Goal: Check status

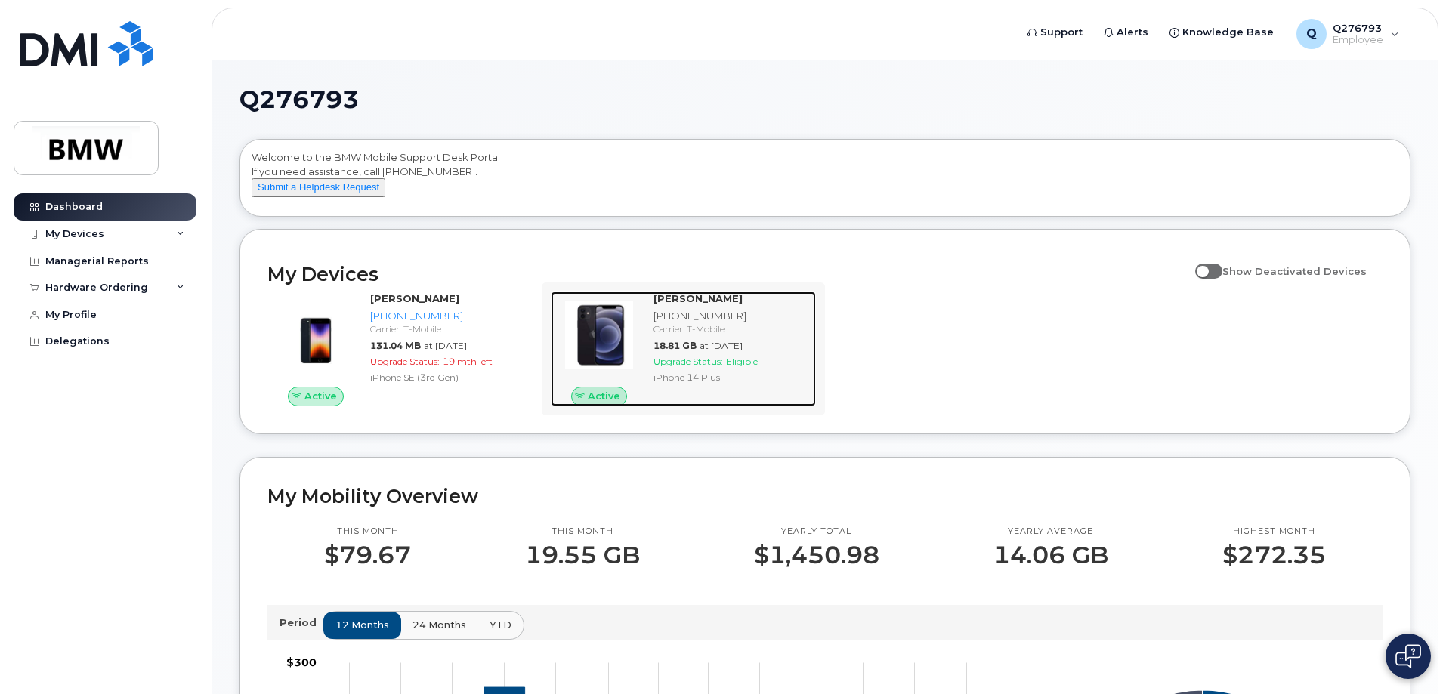
click at [720, 323] on div "[PHONE_NUMBER]" at bounding box center [731, 316] width 156 height 14
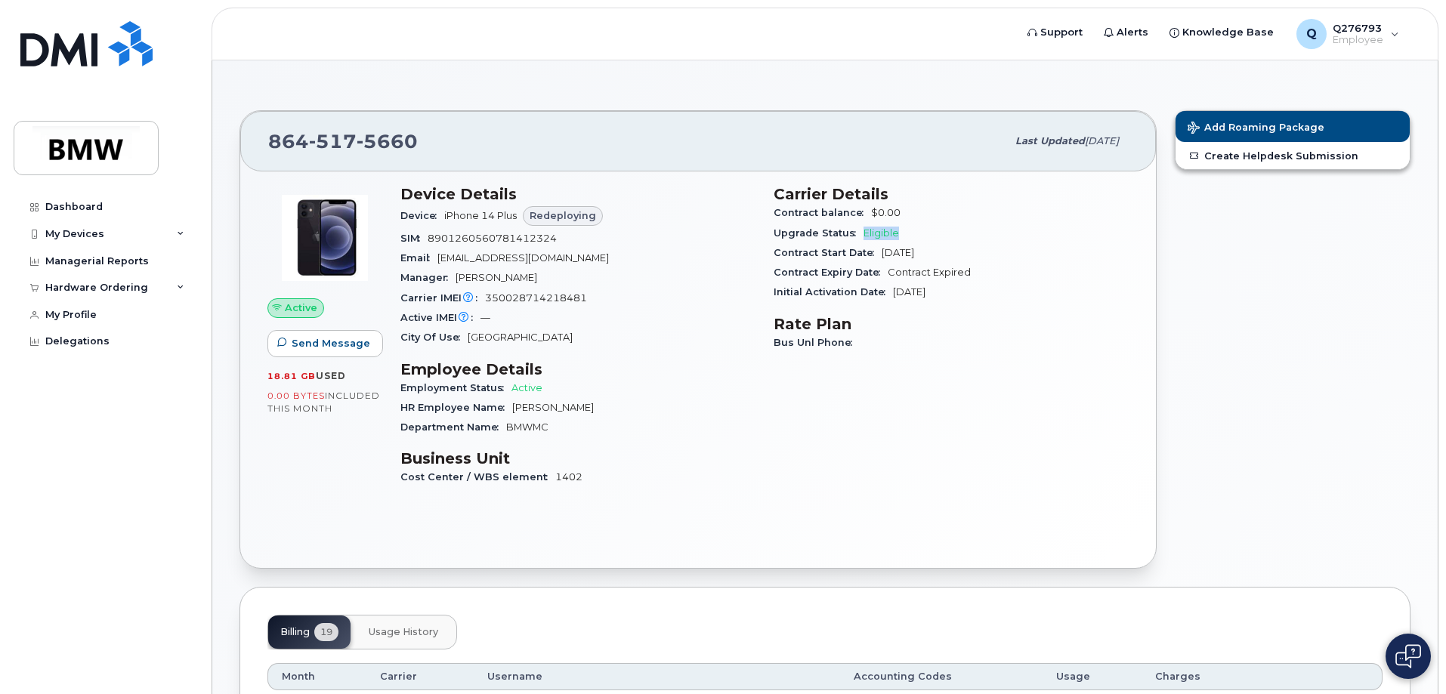
drag, startPoint x: 860, startPoint y: 234, endPoint x: 906, endPoint y: 234, distance: 46.1
click at [906, 234] on div "Upgrade Status Eligible" at bounding box center [950, 234] width 355 height 20
click at [759, 287] on div "Device Details Device iPhone 14 Plus Redeploying SIM [TECHNICAL_ID] Email [EMAI…" at bounding box center [577, 342] width 373 height 332
click at [1006, 140] on div "Last updated [DATE]" at bounding box center [1067, 141] width 122 height 32
click at [562, 217] on span "Redeploying" at bounding box center [562, 215] width 66 height 14
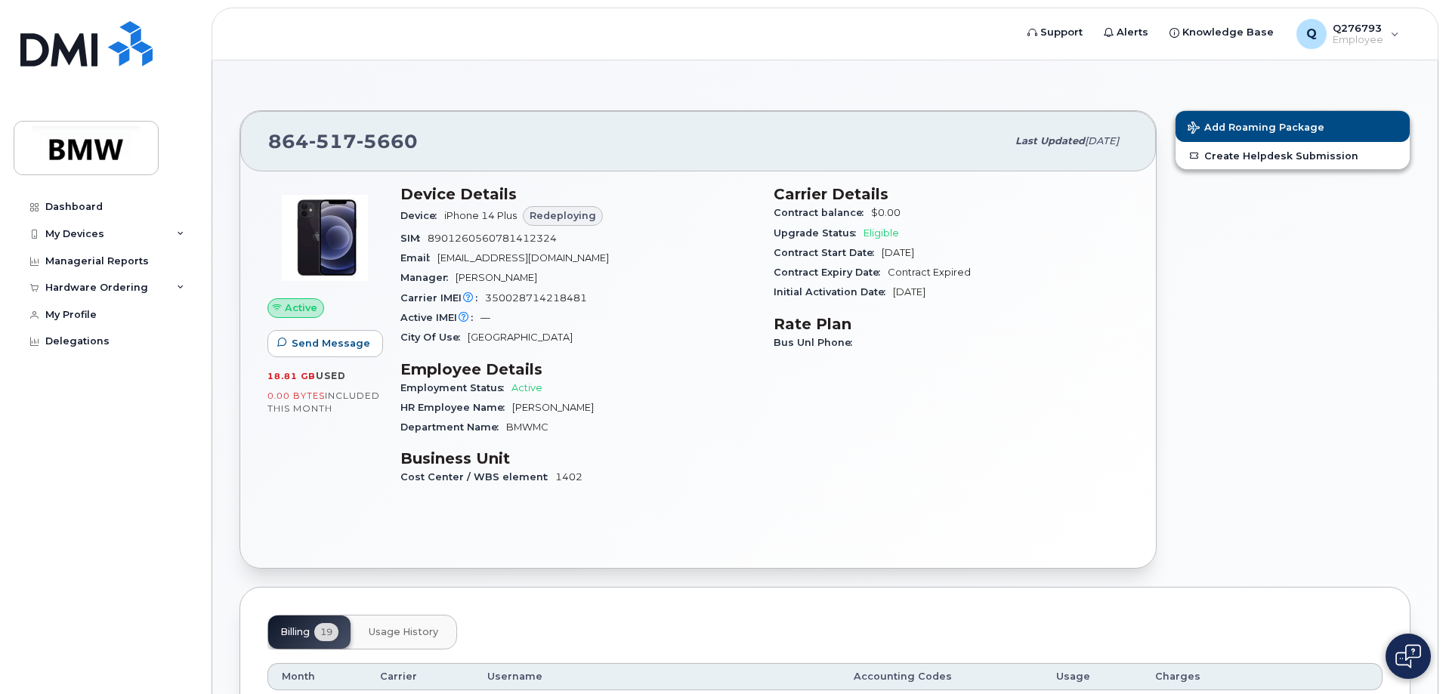
click at [603, 335] on div "City Of Use Greenville" at bounding box center [577, 338] width 355 height 20
click at [179, 290] on icon at bounding box center [181, 288] width 8 height 8
click at [83, 319] on div "My Orders" at bounding box center [79, 316] width 54 height 14
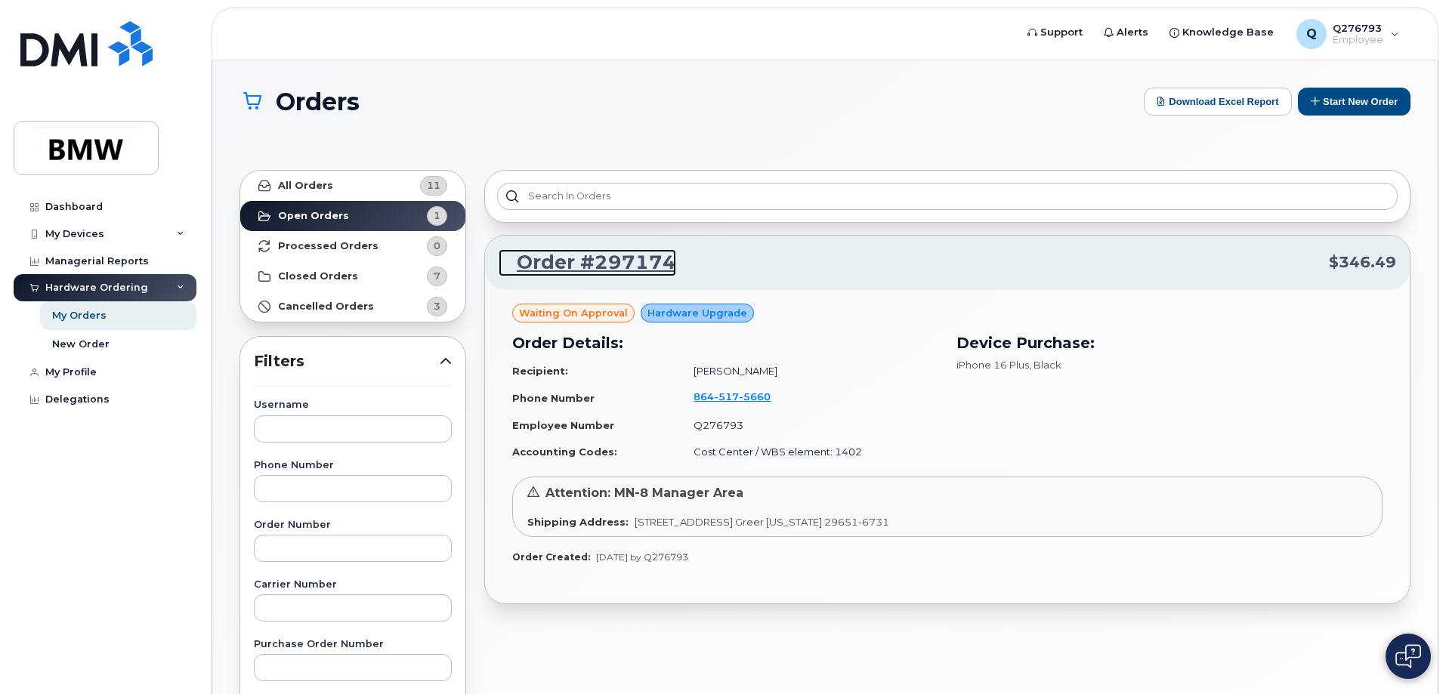
click at [658, 257] on link "Order #297174" at bounding box center [587, 262] width 177 height 27
click at [630, 276] on div "Order #297174 $346.49" at bounding box center [947, 263] width 925 height 54
click at [606, 320] on div "Waiting On Approval" at bounding box center [573, 314] width 122 height 20
click at [606, 319] on span "Waiting On Approval" at bounding box center [573, 313] width 109 height 14
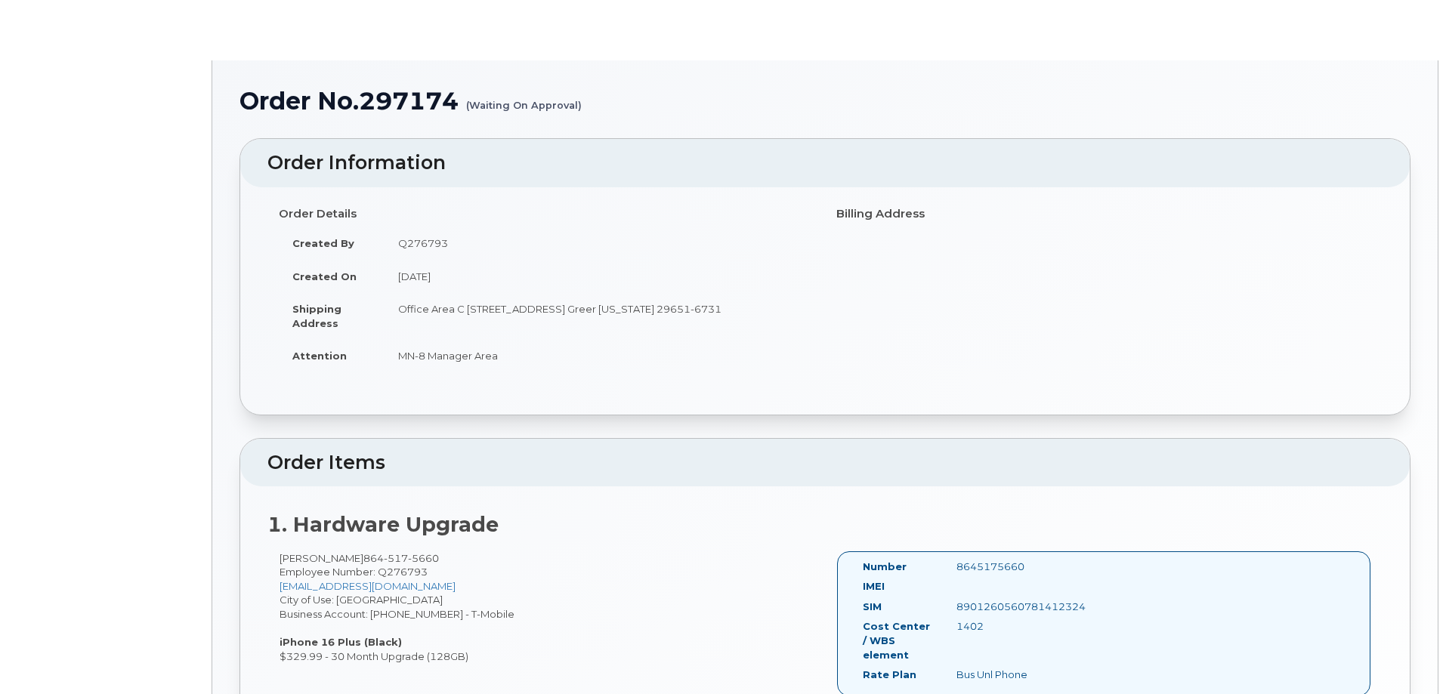
click at [606, 316] on td "Office Area C [STREET_ADDRESS] Greer [US_STATE] 29651-6731" at bounding box center [598, 315] width 429 height 47
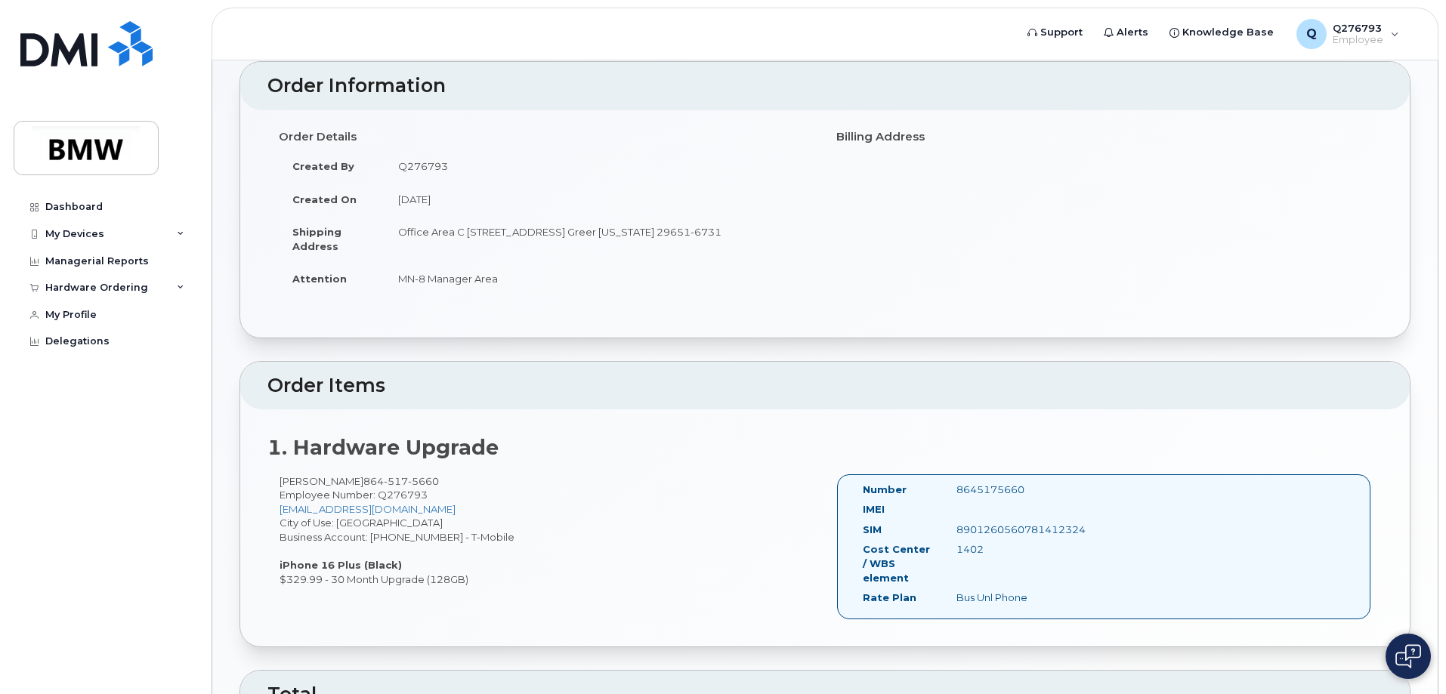
scroll to position [76, 0]
drag, startPoint x: 470, startPoint y: 196, endPoint x: 393, endPoint y: 201, distance: 77.2
click at [393, 201] on td "[DATE]" at bounding box center [598, 200] width 429 height 33
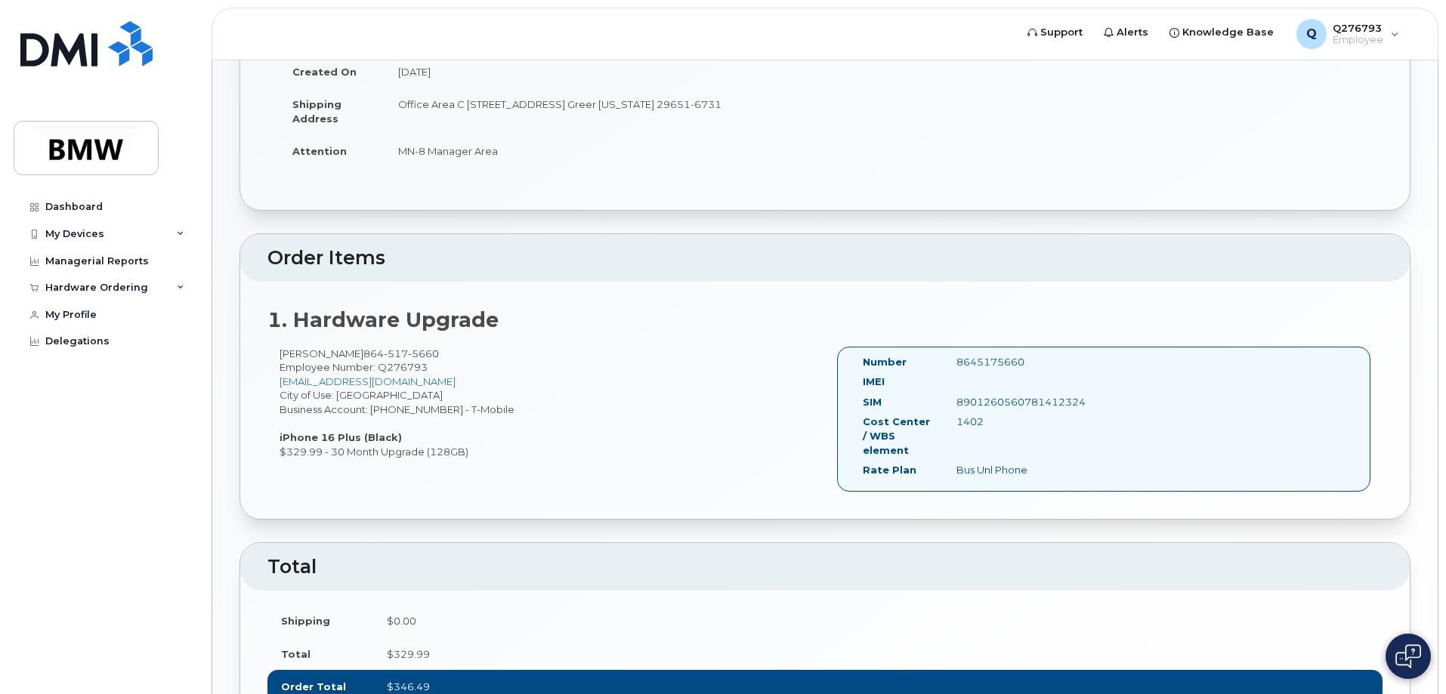
scroll to position [340, 0]
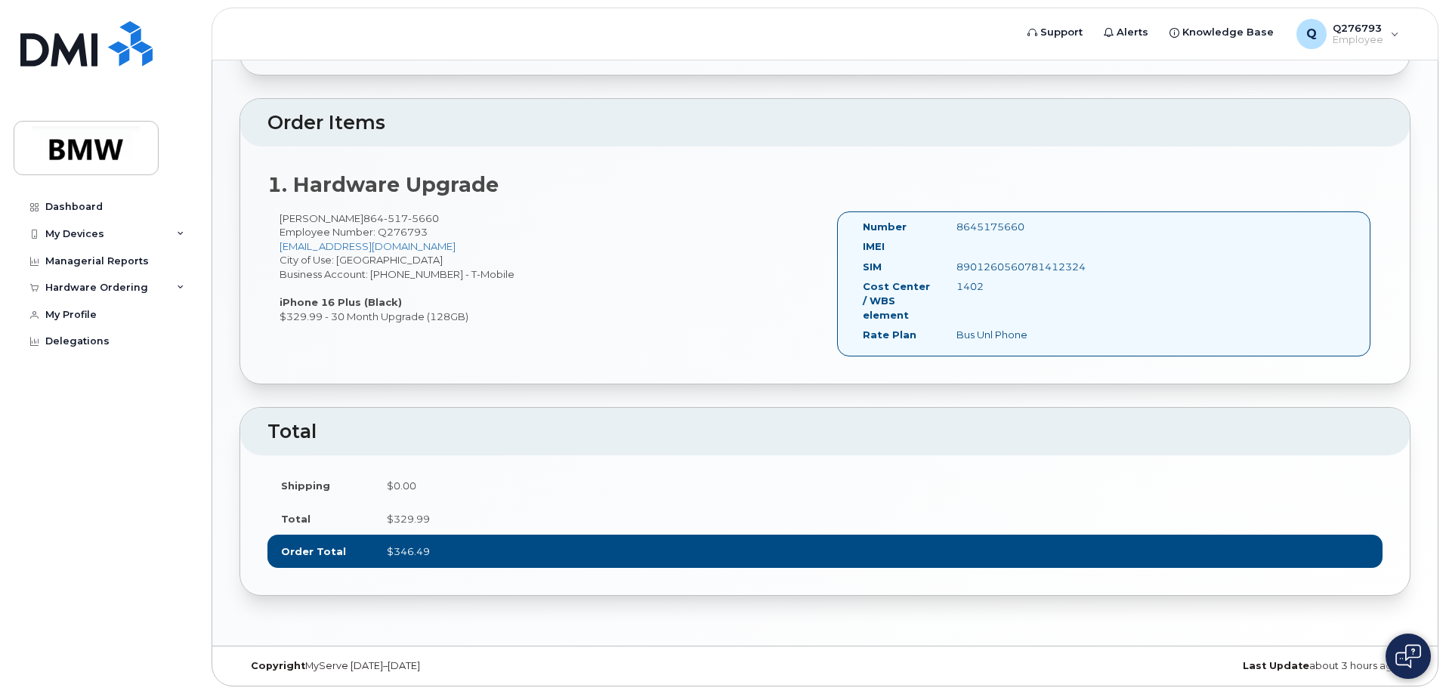
drag, startPoint x: 473, startPoint y: 319, endPoint x: 346, endPoint y: 318, distance: 126.9
click at [346, 318] on div "[PERSON_NAME] [PHONE_NUMBER] Employee Number: Q276793 [PERSON_NAME][EMAIL_ADDRE…" at bounding box center [545, 267] width 557 height 113
click at [468, 325] on div "[PERSON_NAME] [PHONE_NUMBER] Employee Number: Q276793 [PERSON_NAME][EMAIL_ADDRE…" at bounding box center [824, 290] width 1115 height 159
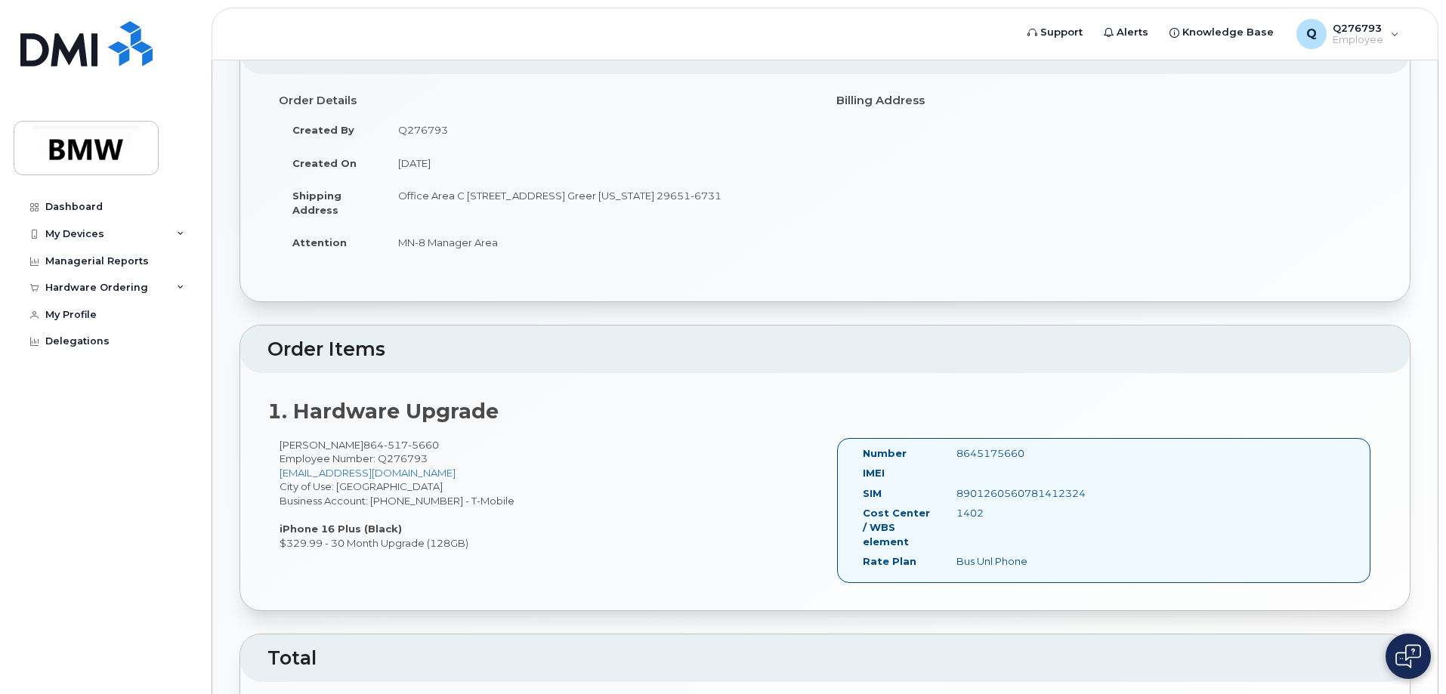
scroll to position [0, 0]
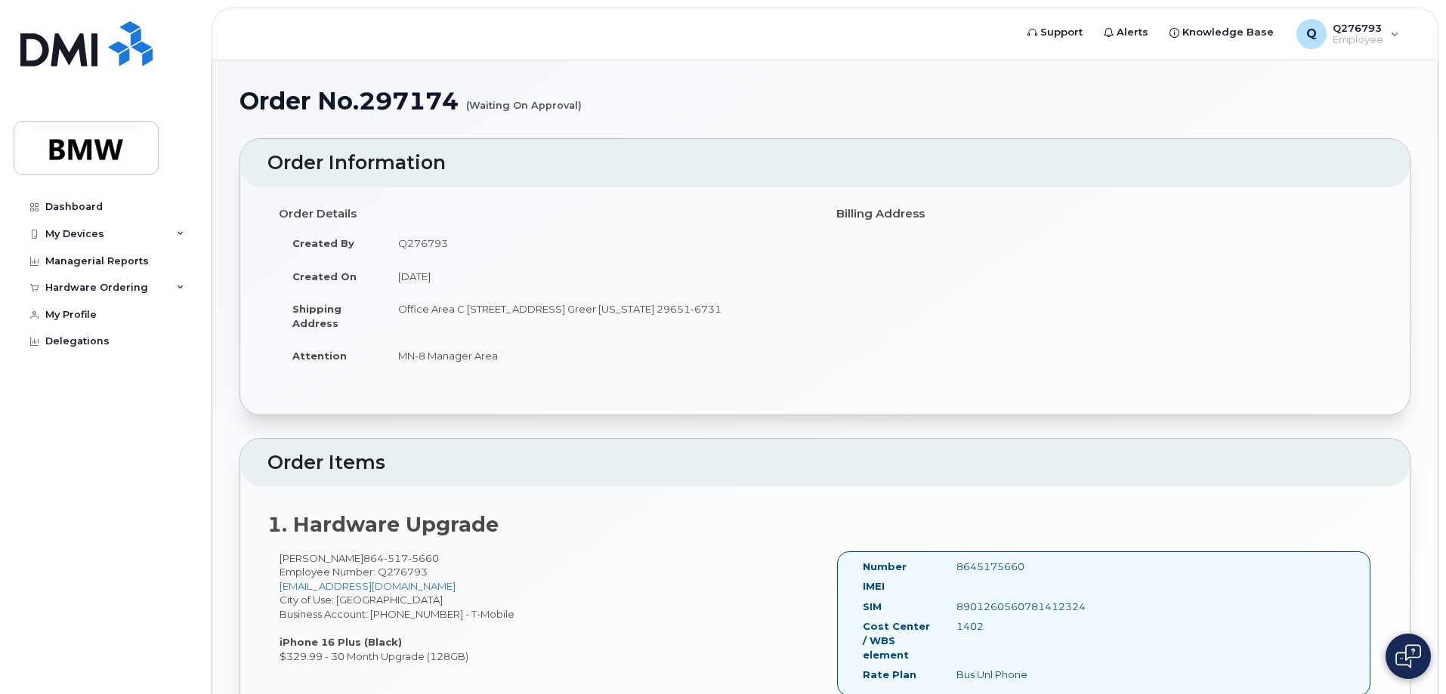
click at [498, 103] on small "(Waiting On Approval)" at bounding box center [524, 99] width 116 height 23
drag, startPoint x: 474, startPoint y: 105, endPoint x: 609, endPoint y: 102, distance: 135.2
click at [609, 102] on h1 "Order No.297174 (Waiting On Approval)" at bounding box center [824, 101] width 1171 height 26
click at [601, 106] on h1 "Order No.297174 (Waiting On Approval)" at bounding box center [824, 101] width 1171 height 26
drag, startPoint x: 458, startPoint y: 106, endPoint x: 384, endPoint y: 106, distance: 74.0
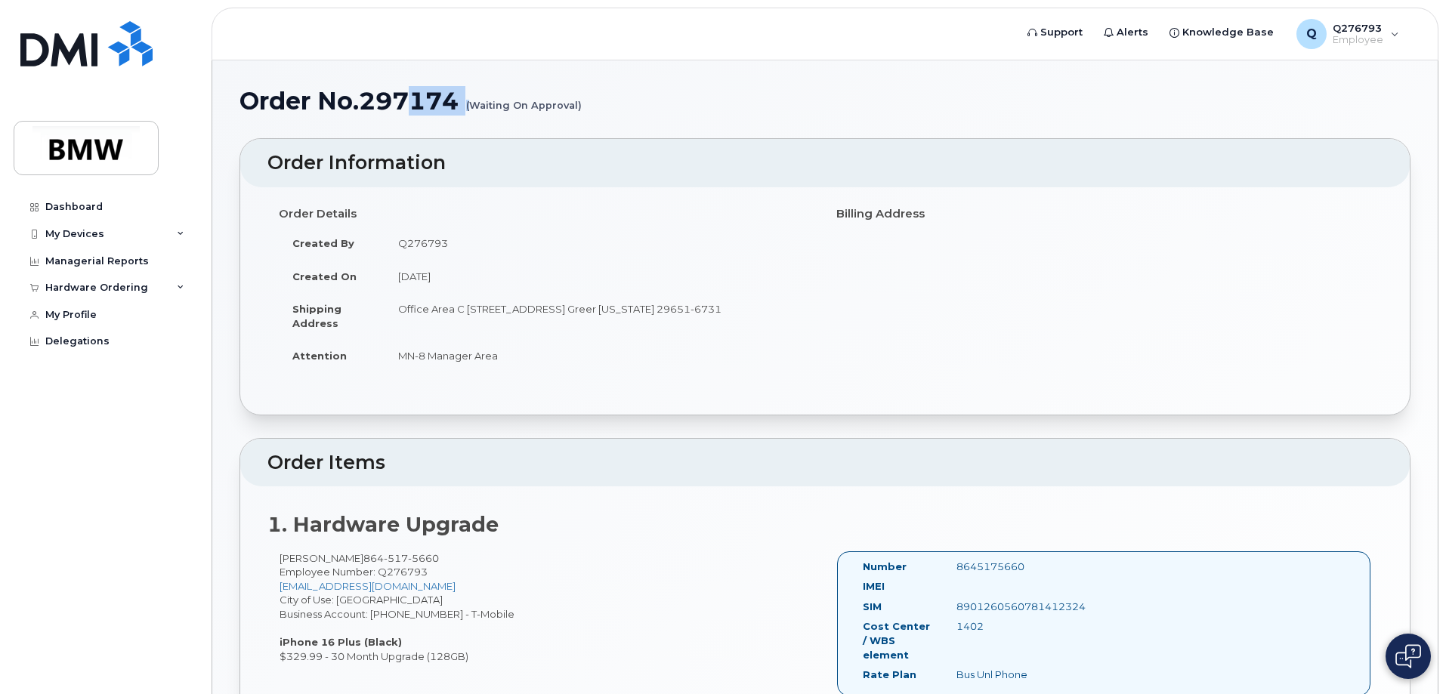
click at [389, 106] on h1 "Order No.297174 (Waiting On Approval)" at bounding box center [824, 101] width 1171 height 26
click at [375, 106] on h1 "Order No.297174 (Waiting On Approval)" at bounding box center [824, 101] width 1171 height 26
click at [1416, 654] on img at bounding box center [1408, 656] width 26 height 24
click at [1153, 113] on h1 "Order No.297174 (Waiting On Approval)" at bounding box center [824, 101] width 1171 height 26
click at [1403, 653] on img at bounding box center [1407, 656] width 15 height 25
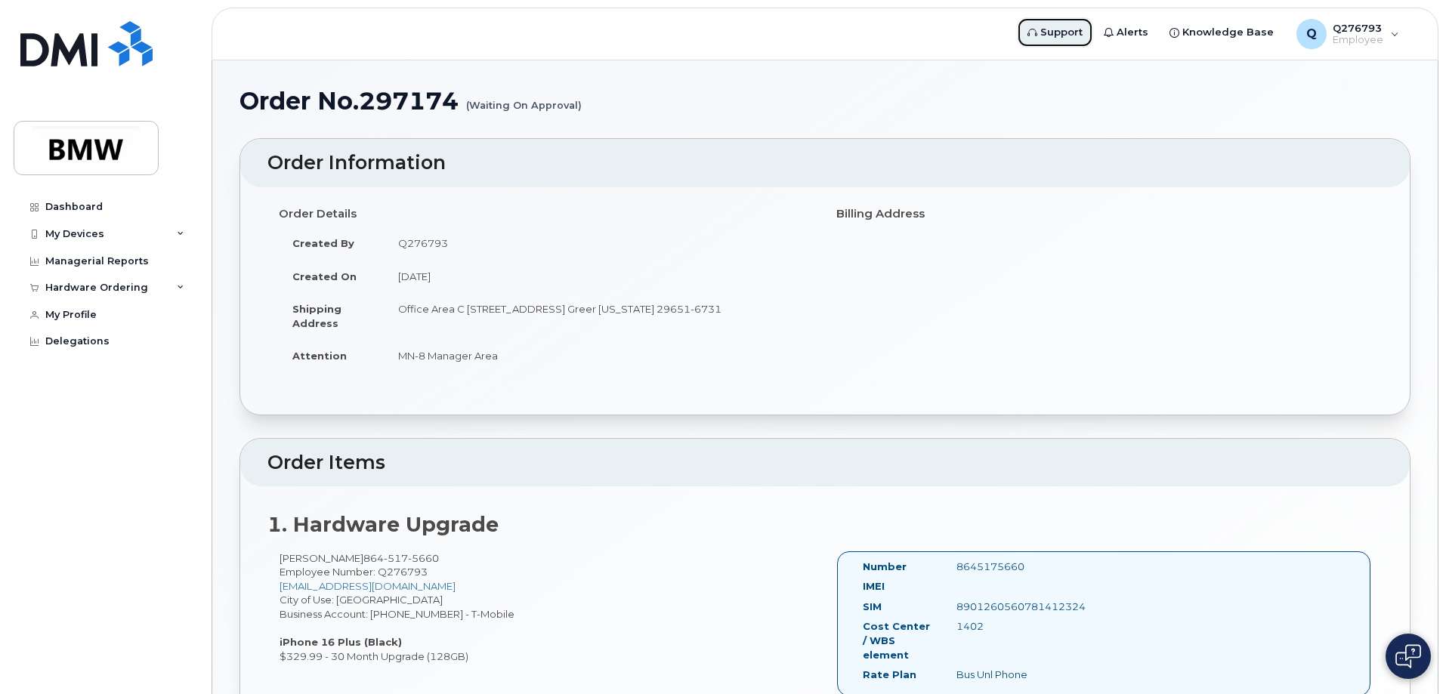
click at [1078, 34] on span "Support" at bounding box center [1061, 32] width 42 height 15
click at [1394, 656] on button at bounding box center [1407, 656] width 45 height 45
click at [925, 343] on div "Order Details Created By Q276793 Created On [DATE] Shipping Address Office Area…" at bounding box center [824, 293] width 1115 height 185
click at [594, 571] on div "[PERSON_NAME] [PHONE_NUMBER] Employee Number: Q276793 [PERSON_NAME][EMAIL_ADDRE…" at bounding box center [545, 607] width 557 height 113
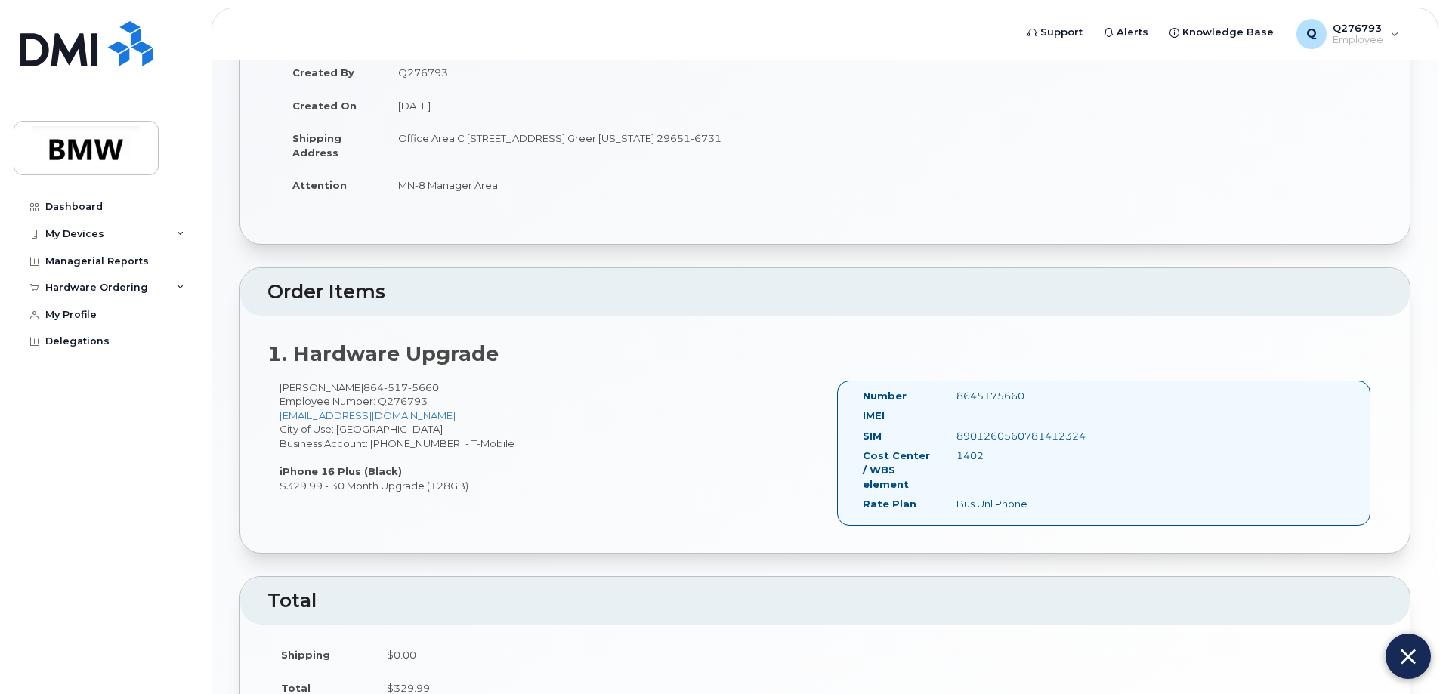
scroll to position [151, 0]
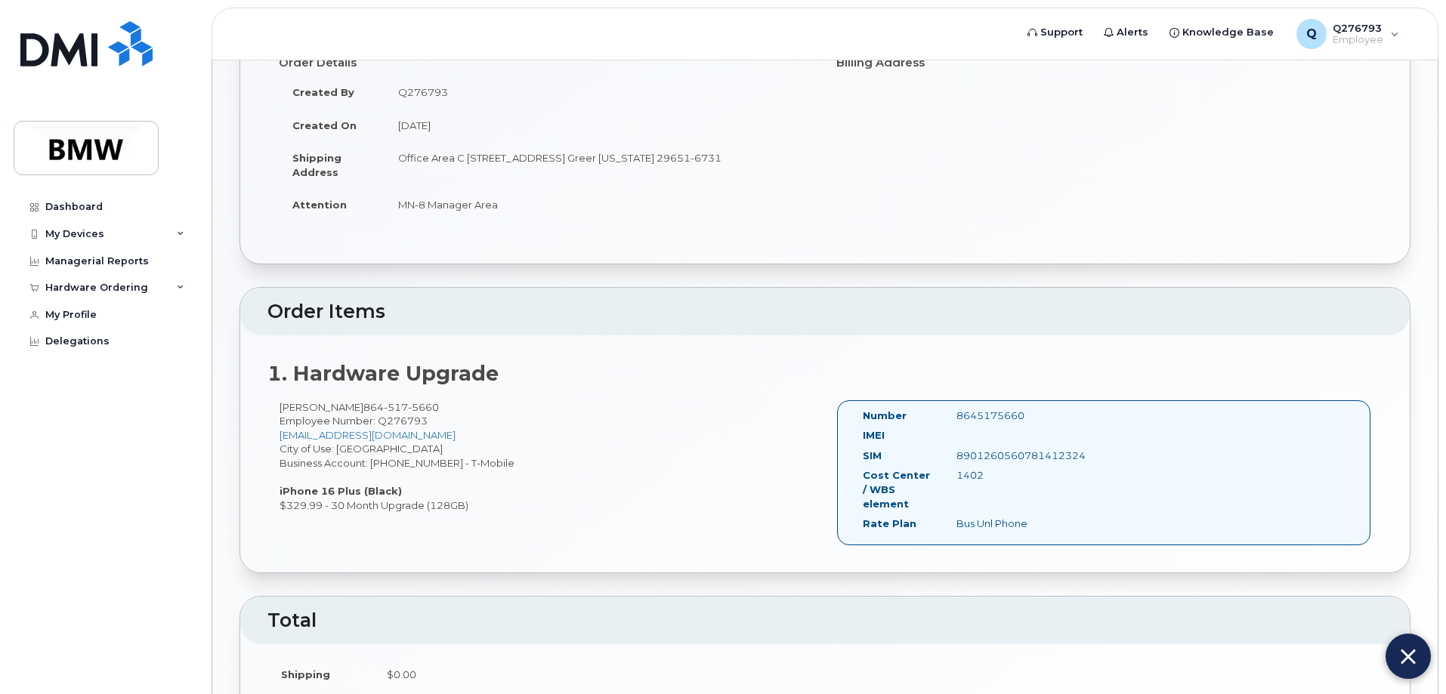
click at [1082, 674] on td "$0.00" at bounding box center [877, 674] width 1009 height 33
click at [1033, 205] on div "Order Details Created By Q276793 Created On [DATE] Shipping Address Office Area…" at bounding box center [824, 142] width 1115 height 185
click at [1047, 303] on h2 "Order Items" at bounding box center [824, 311] width 1115 height 21
click at [1280, 137] on div "Order Details Created By Q276793 Created On [DATE] Shipping Address Office Area…" at bounding box center [824, 142] width 1115 height 185
